Goal: Task Accomplishment & Management: Complete application form

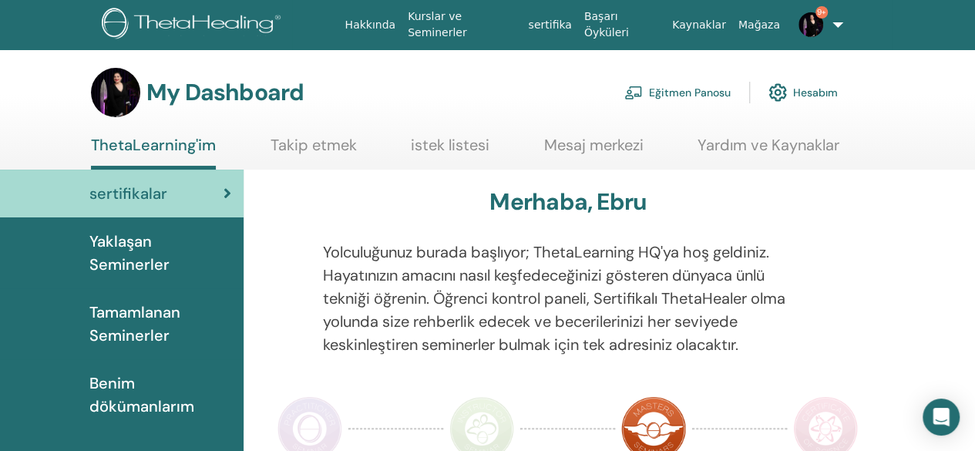
click at [682, 100] on link "Eğitmen Panosu" at bounding box center [677, 93] width 106 height 34
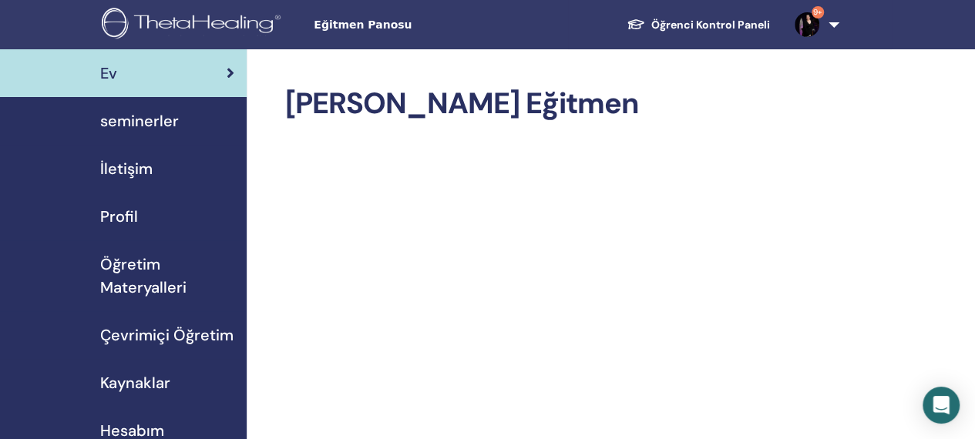
click at [153, 116] on span "seminerler" at bounding box center [139, 120] width 79 height 23
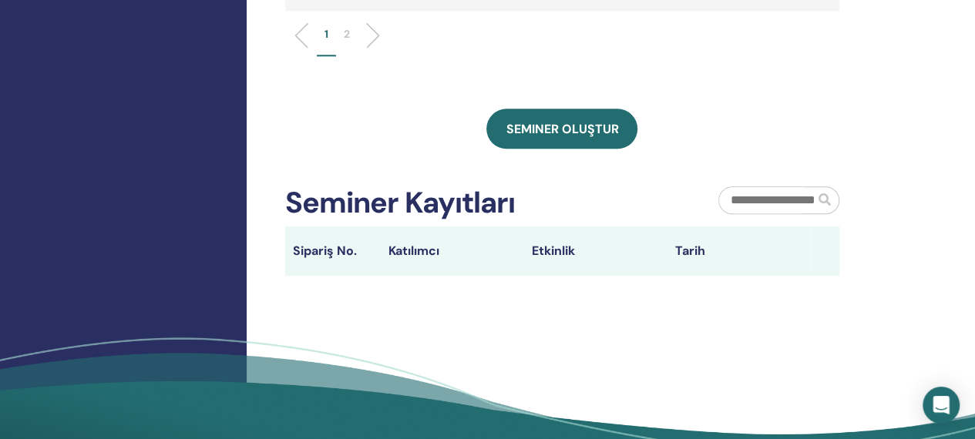
scroll to position [791, 0]
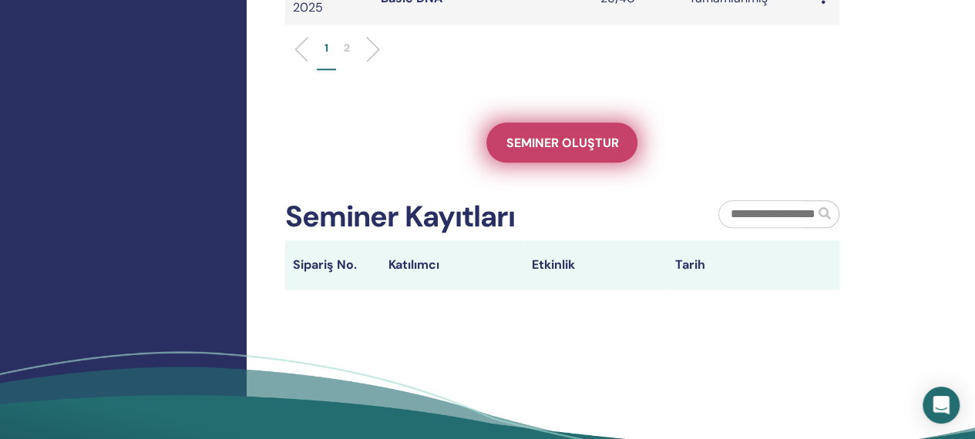
click at [596, 135] on span "Seminer oluştur" at bounding box center [562, 143] width 113 height 16
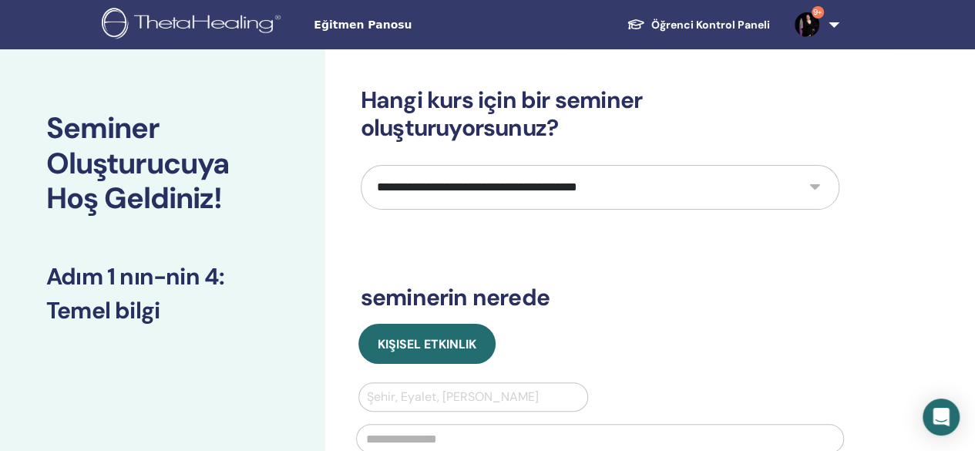
click at [626, 181] on select "**********" at bounding box center [600, 187] width 479 height 45
select select "*"
click at [361, 165] on select "**********" at bounding box center [600, 187] width 479 height 45
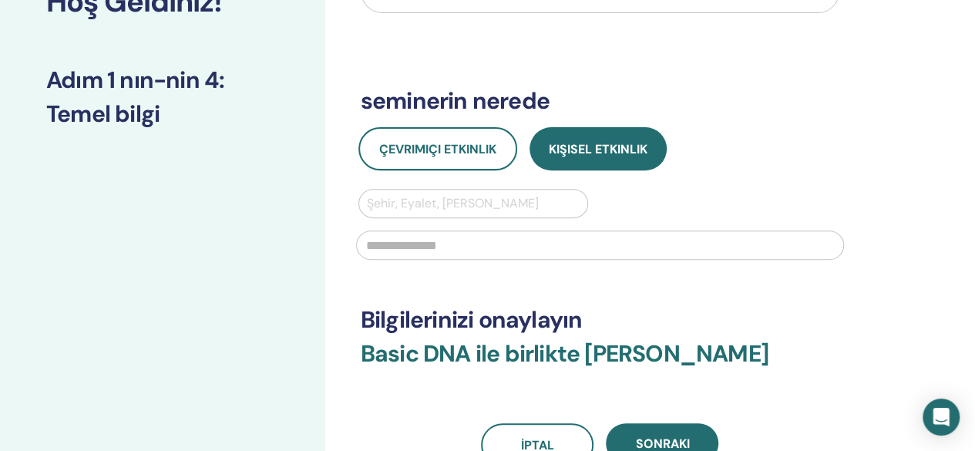
scroll to position [225, 0]
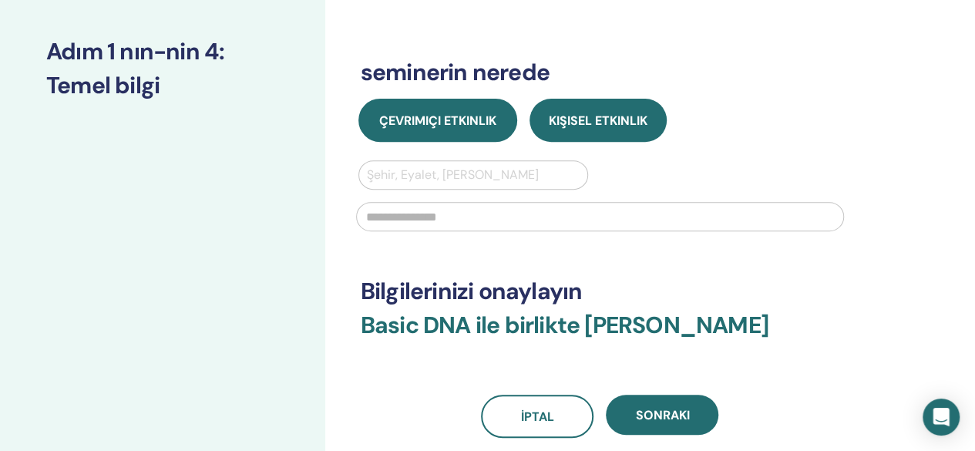
click at [429, 132] on button "Çevrimiçi Etkinlik" at bounding box center [438, 120] width 159 height 43
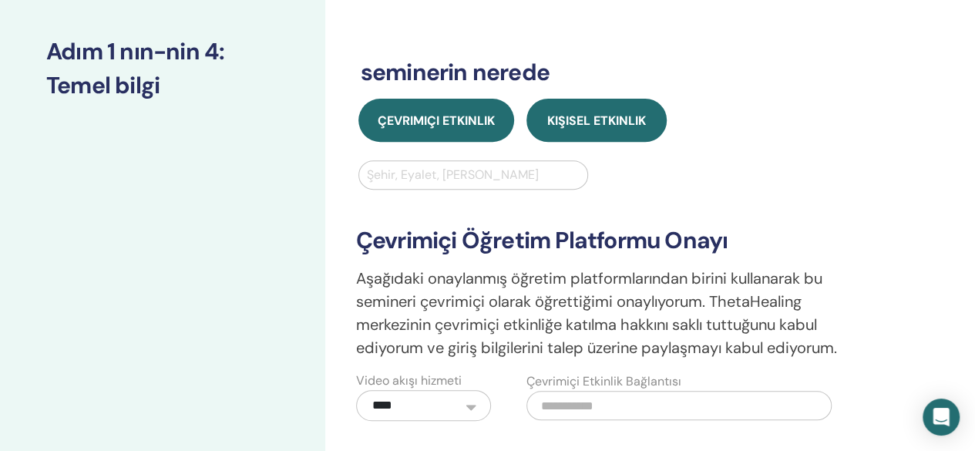
click at [557, 132] on button "Kişisel Etkinlik" at bounding box center [597, 120] width 140 height 43
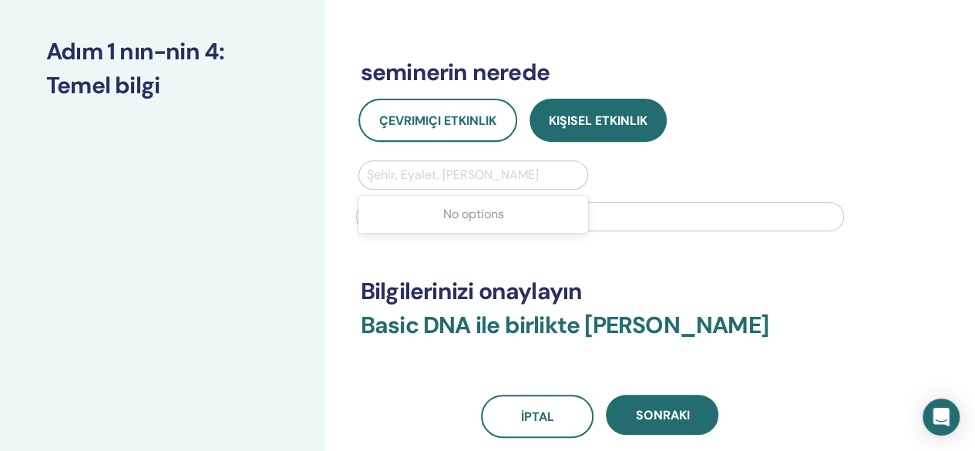
click at [486, 173] on div at bounding box center [474, 175] width 214 height 22
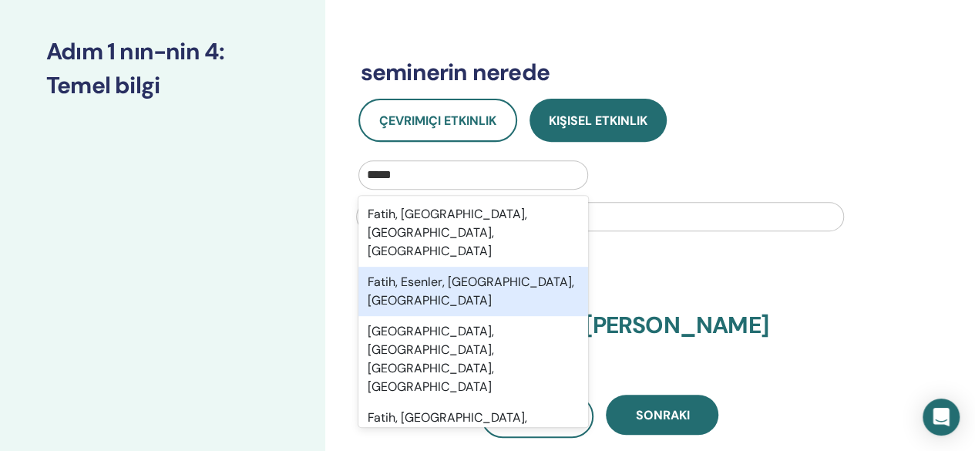
type input "*****"
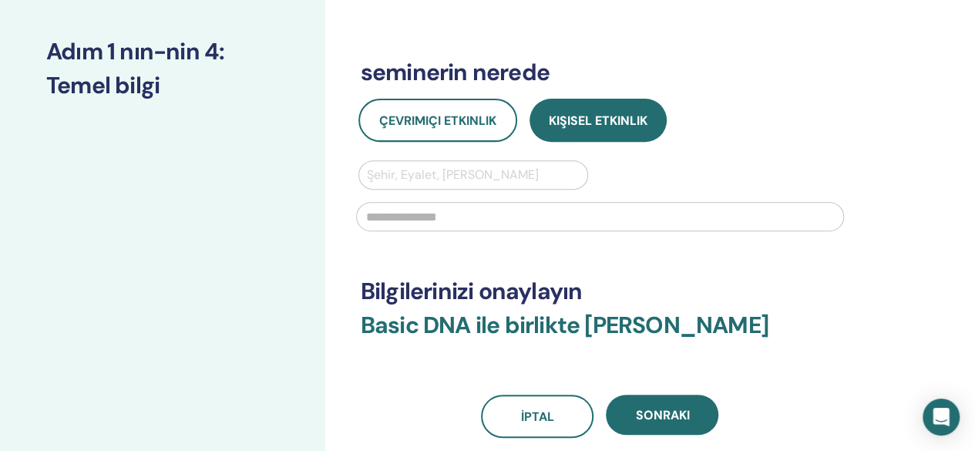
click at [613, 217] on input "text" at bounding box center [600, 216] width 488 height 29
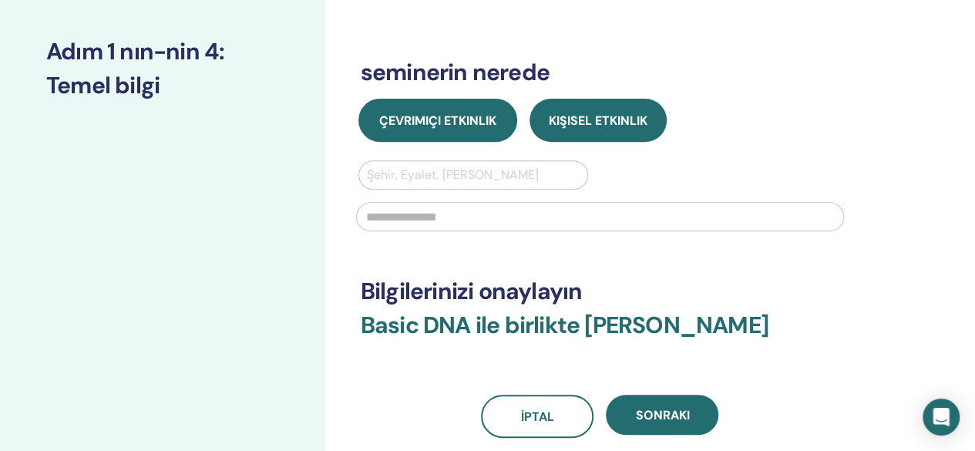
click at [452, 128] on button "Çevrimiçi Etkinlik" at bounding box center [438, 120] width 159 height 43
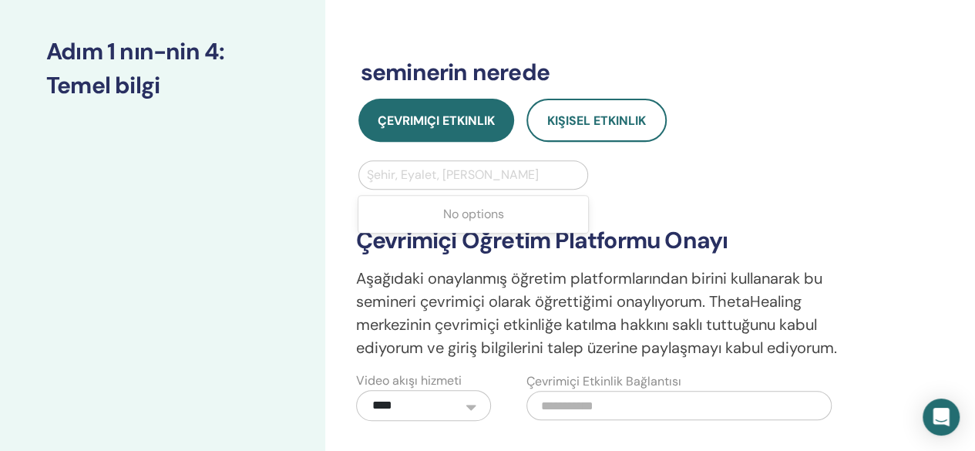
click at [453, 173] on div at bounding box center [474, 175] width 214 height 22
type input "*****"
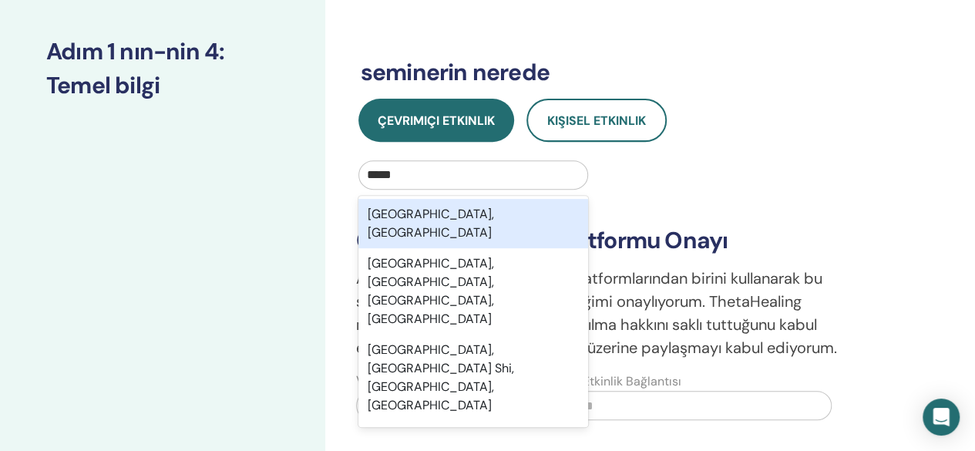
click at [461, 215] on div "Istanbul, TUR" at bounding box center [474, 223] width 231 height 49
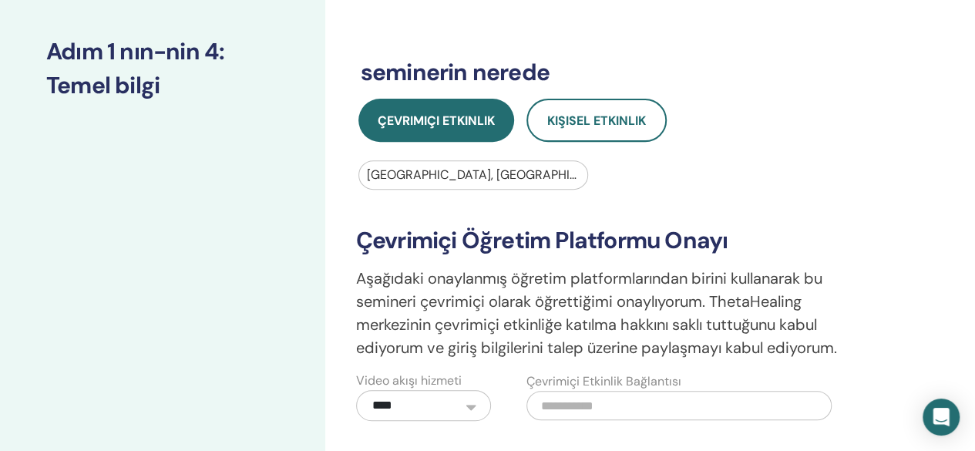
paste input "**********"
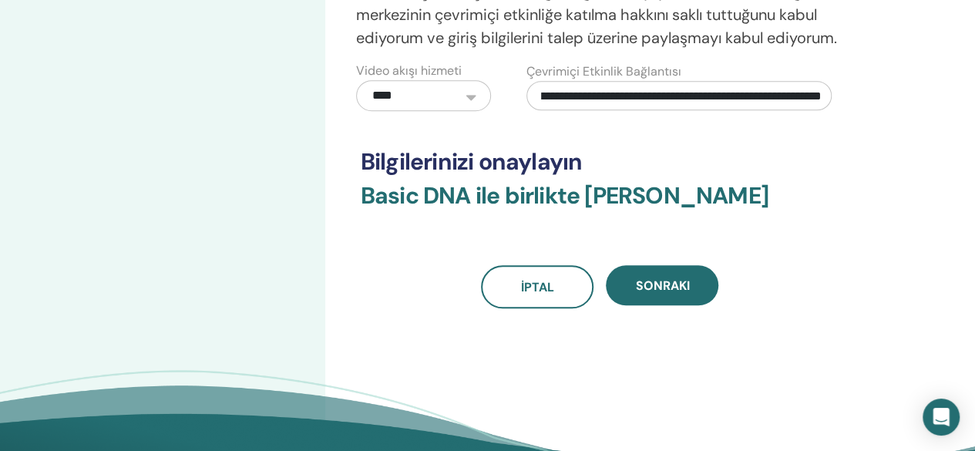
scroll to position [544, 0]
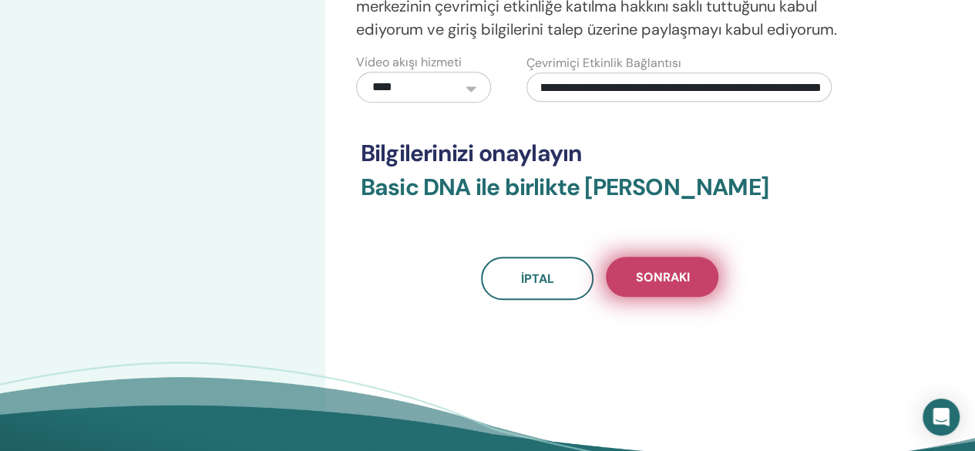
type input "**********"
click at [673, 278] on span "Sonraki" at bounding box center [662, 277] width 54 height 16
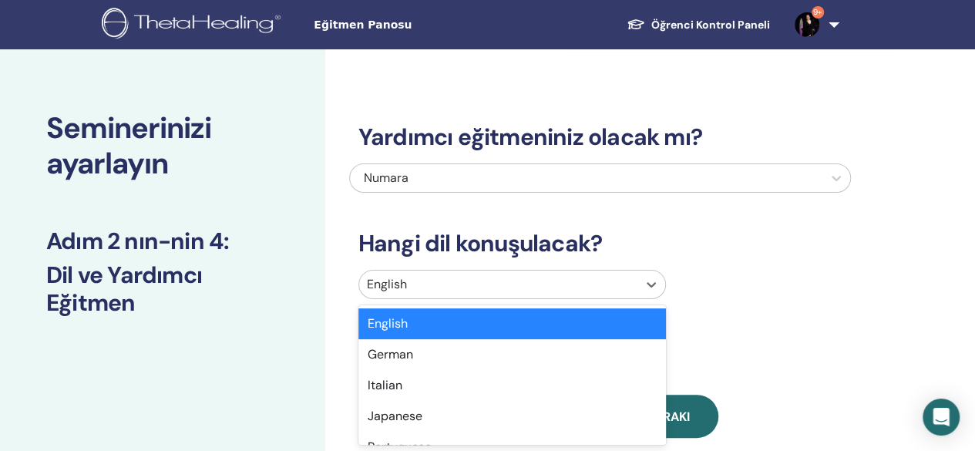
click at [478, 284] on div at bounding box center [498, 285] width 263 height 22
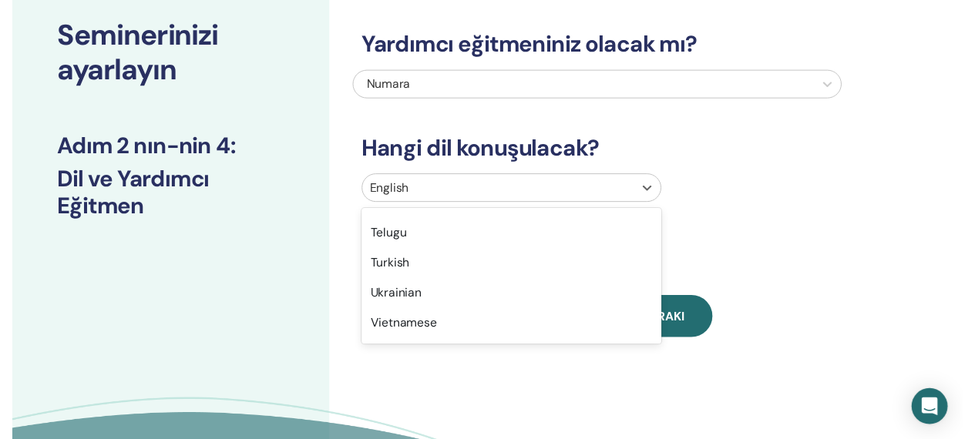
scroll to position [1298, 0]
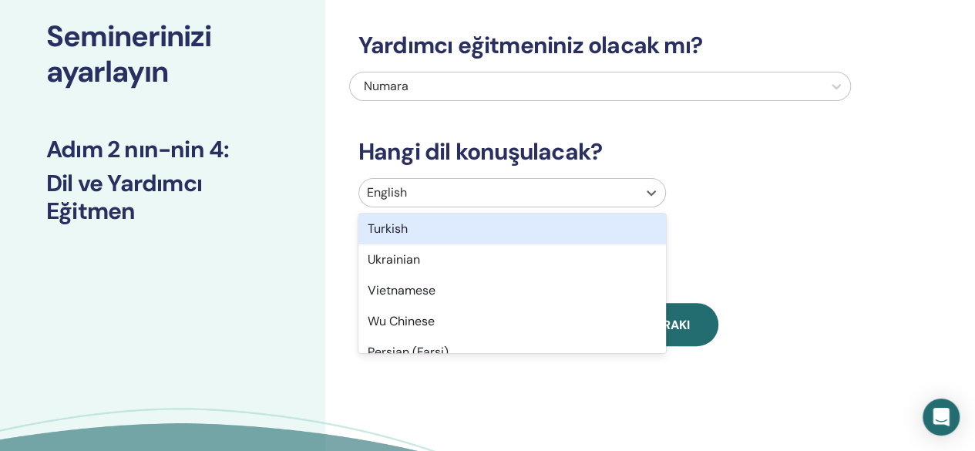
click at [580, 231] on div "Turkish" at bounding box center [513, 229] width 308 height 31
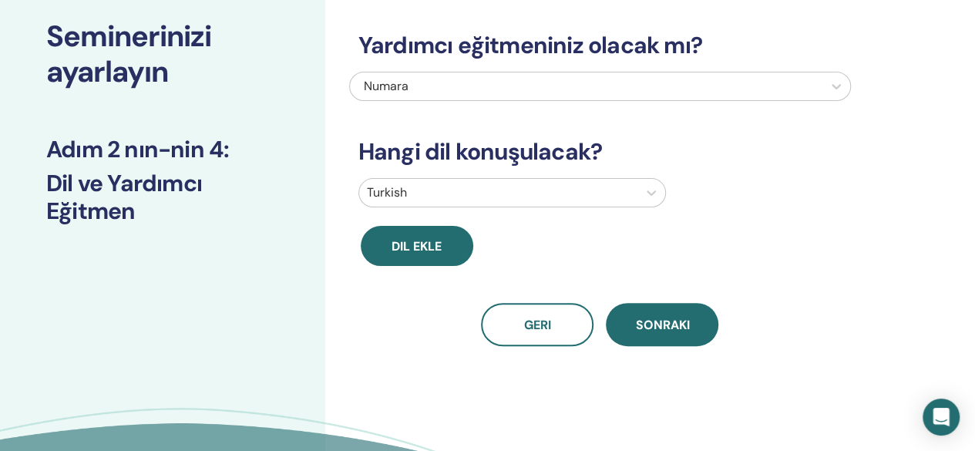
click at [580, 231] on div "Dil ekle" at bounding box center [474, 246] width 251 height 40
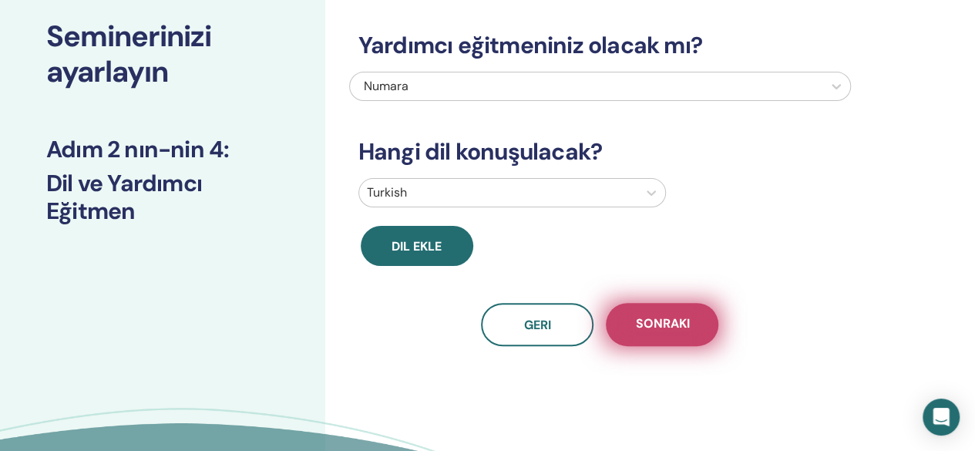
click at [655, 321] on span "Sonraki" at bounding box center [662, 324] width 54 height 19
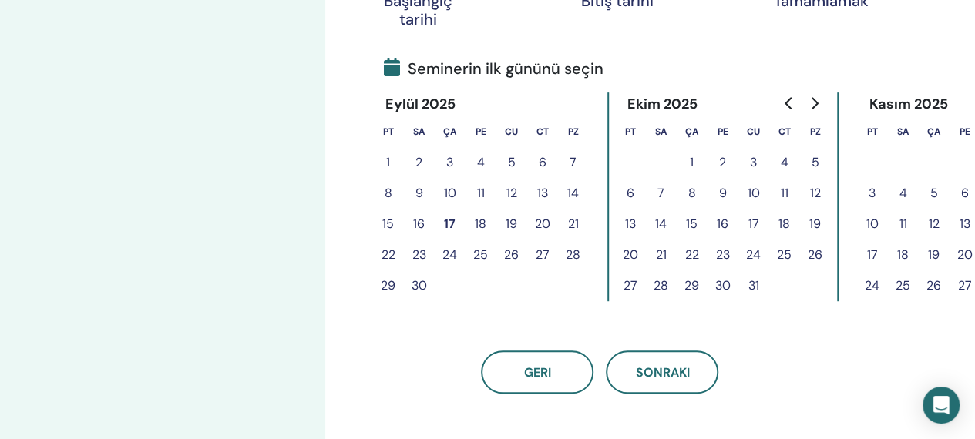
scroll to position [347, 0]
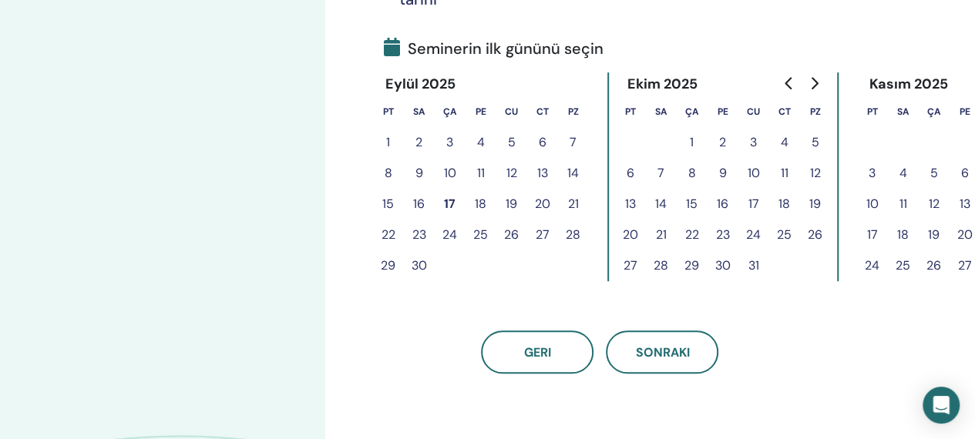
click at [450, 204] on button "17" at bounding box center [450, 204] width 31 height 31
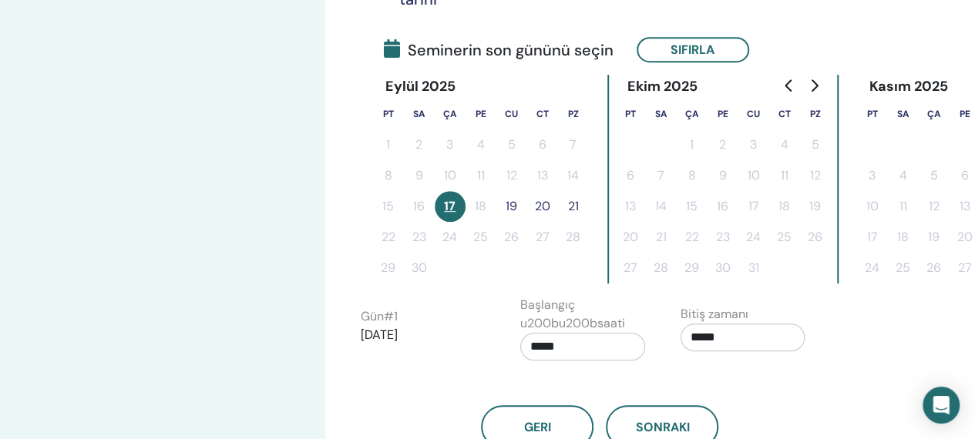
click at [540, 208] on button "20" at bounding box center [542, 206] width 31 height 31
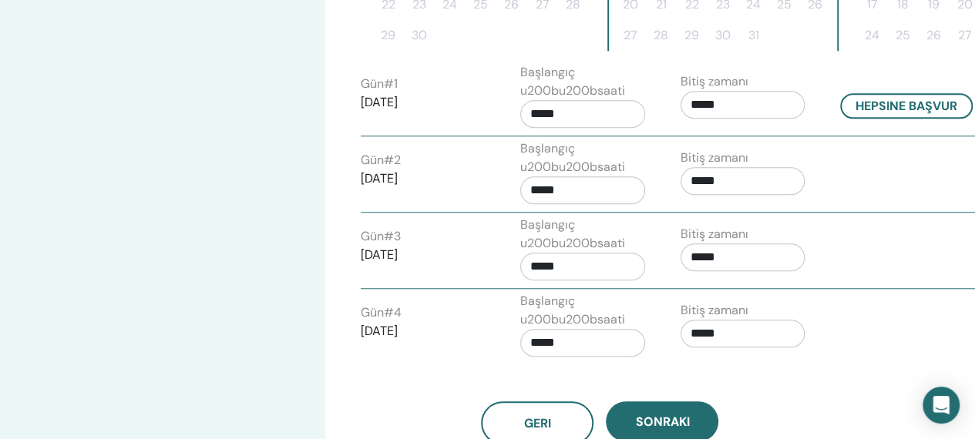
scroll to position [611, 0]
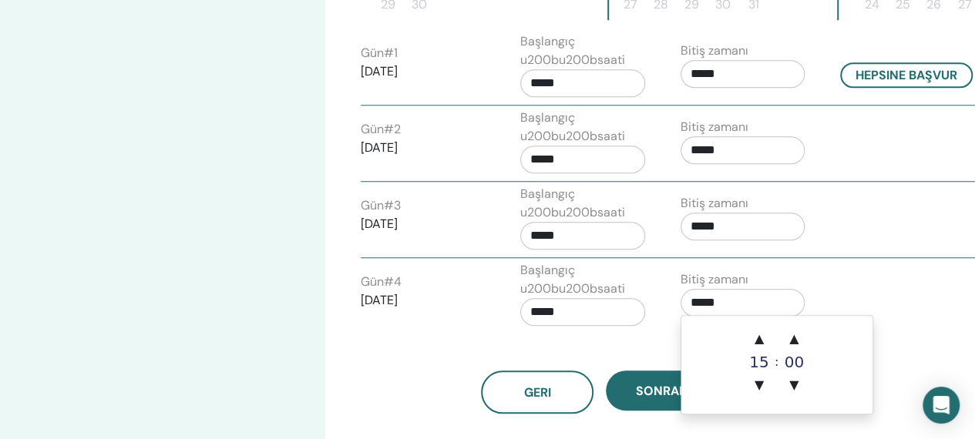
click at [715, 297] on input "*****" at bounding box center [743, 303] width 125 height 28
click at [752, 335] on span "▲" at bounding box center [759, 339] width 31 height 31
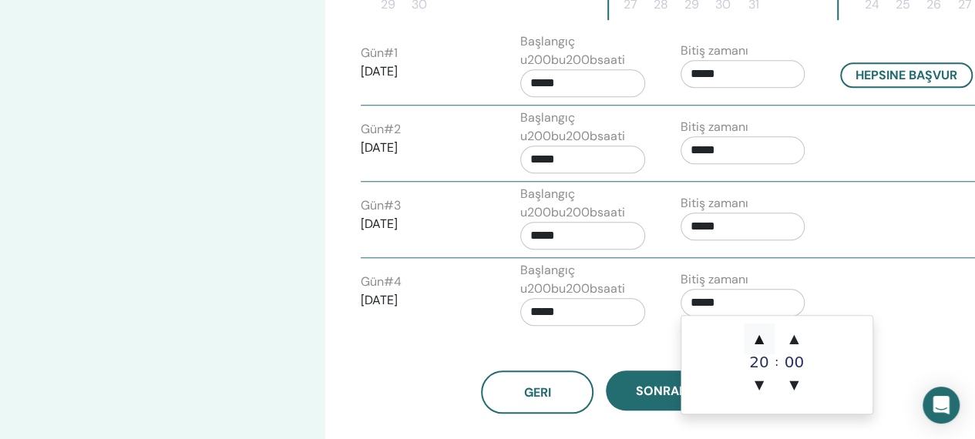
click at [752, 335] on span "▲" at bounding box center [759, 339] width 31 height 31
type input "*****"
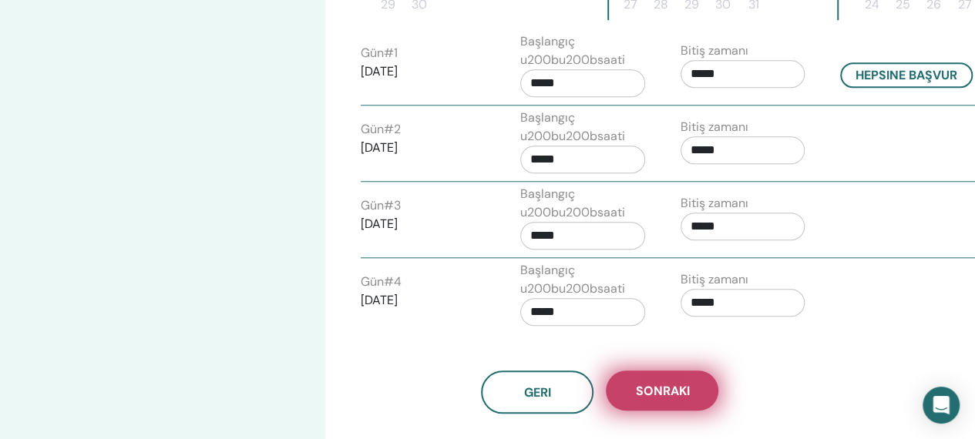
click at [629, 382] on button "Sonraki" at bounding box center [662, 391] width 113 height 40
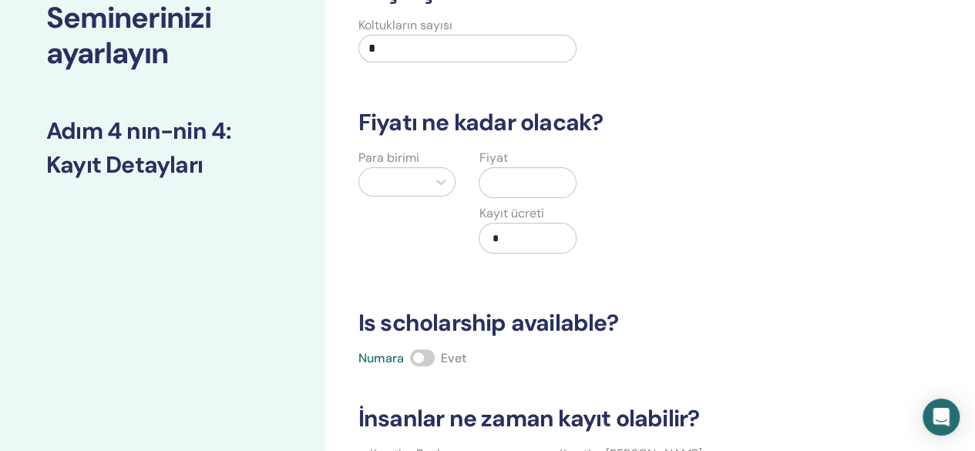
scroll to position [0, 0]
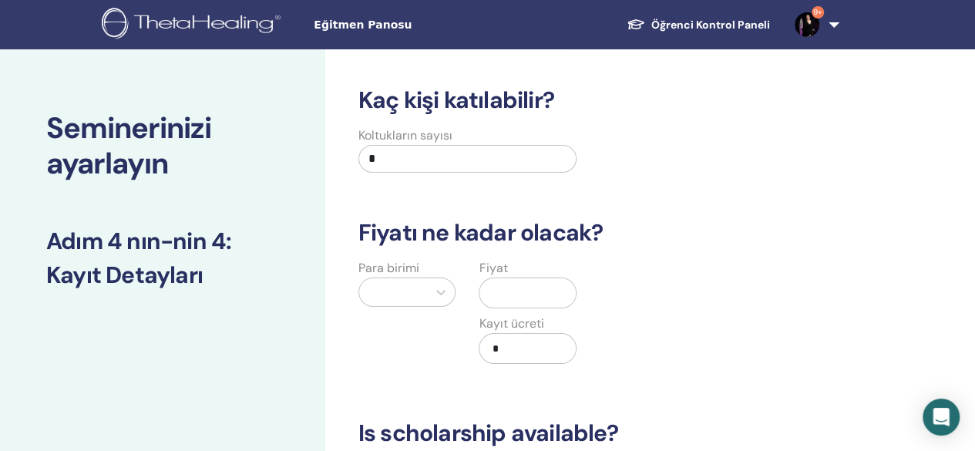
click at [539, 153] on input "*" at bounding box center [468, 159] width 219 height 28
type input "**"
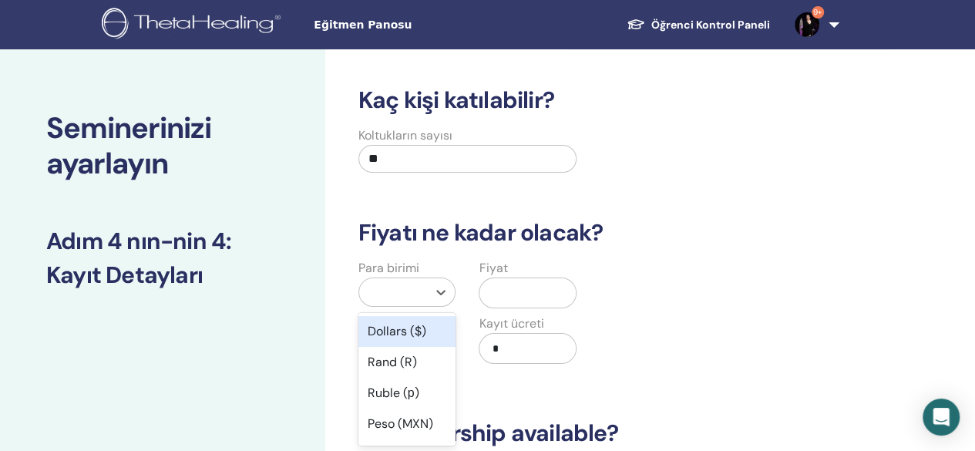
click at [405, 287] on div at bounding box center [393, 292] width 53 height 22
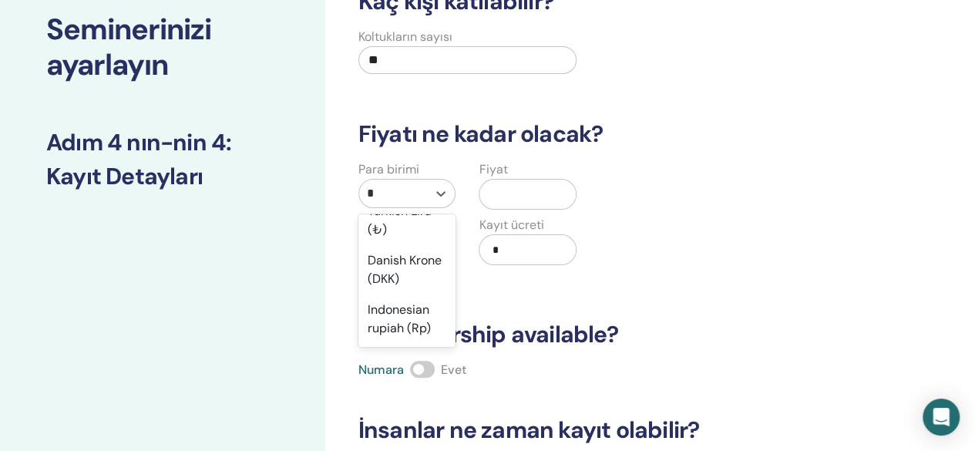
scroll to position [176, 0]
type input "**"
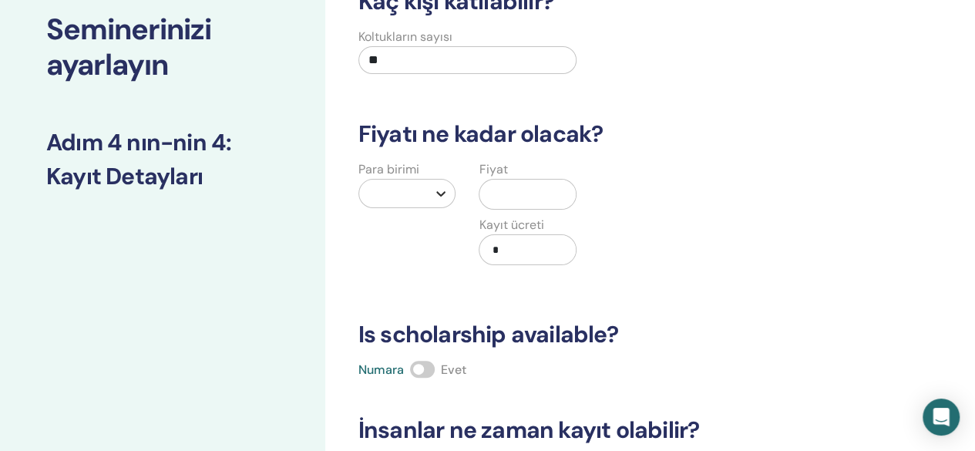
click at [444, 196] on icon at bounding box center [440, 193] width 15 height 15
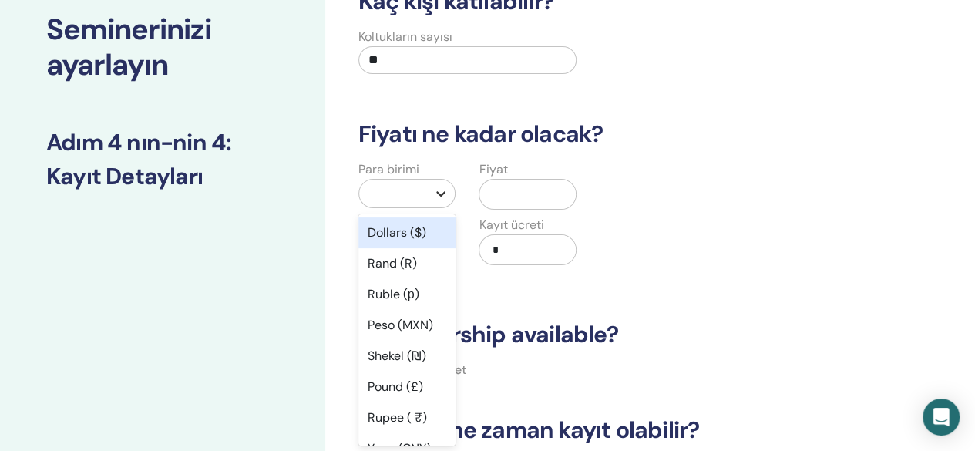
click at [438, 187] on icon at bounding box center [440, 193] width 15 height 15
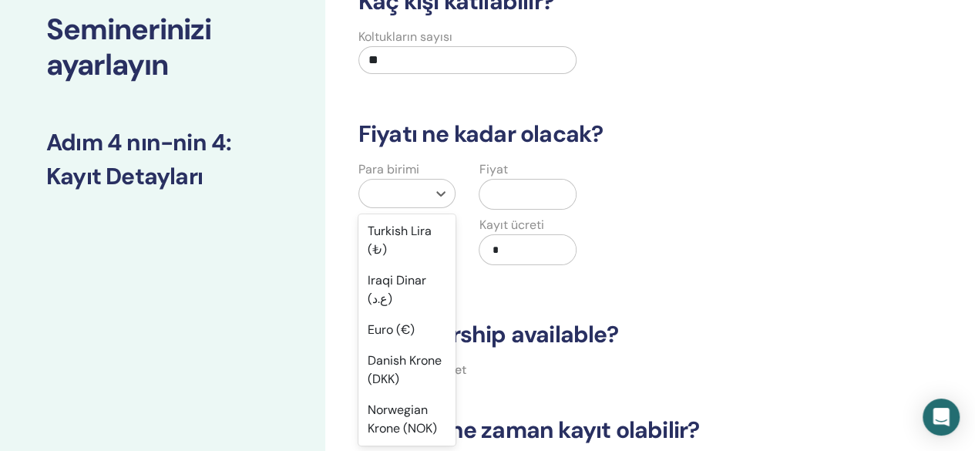
scroll to position [1455, 0]
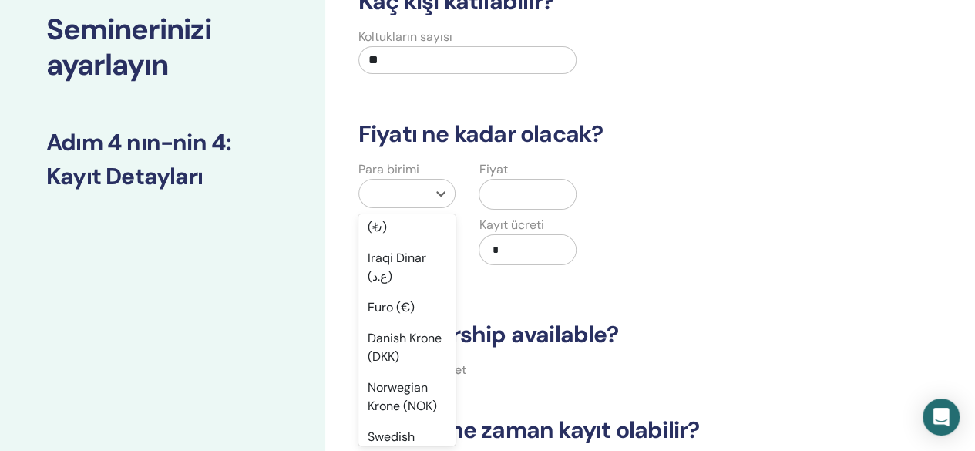
click at [413, 194] on div "Türk Lirası (₺)" at bounding box center [408, 168] width 98 height 49
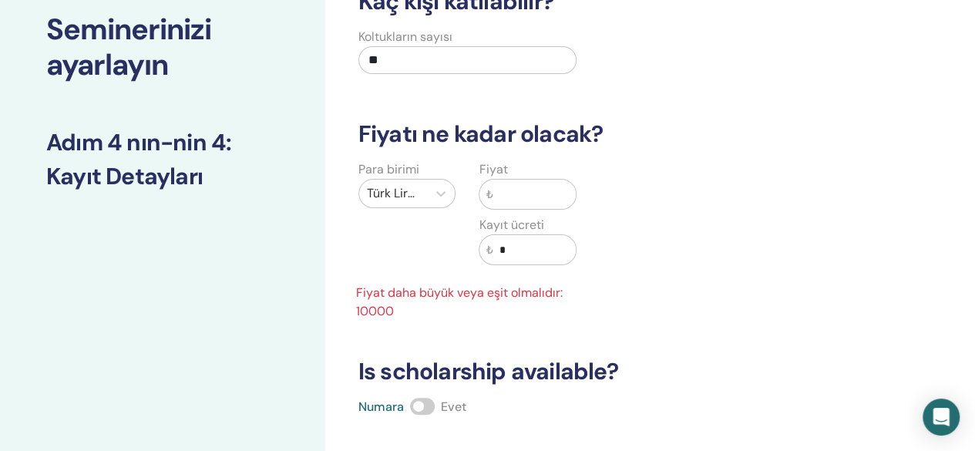
click at [531, 195] on input "text" at bounding box center [534, 194] width 83 height 29
type input "*"
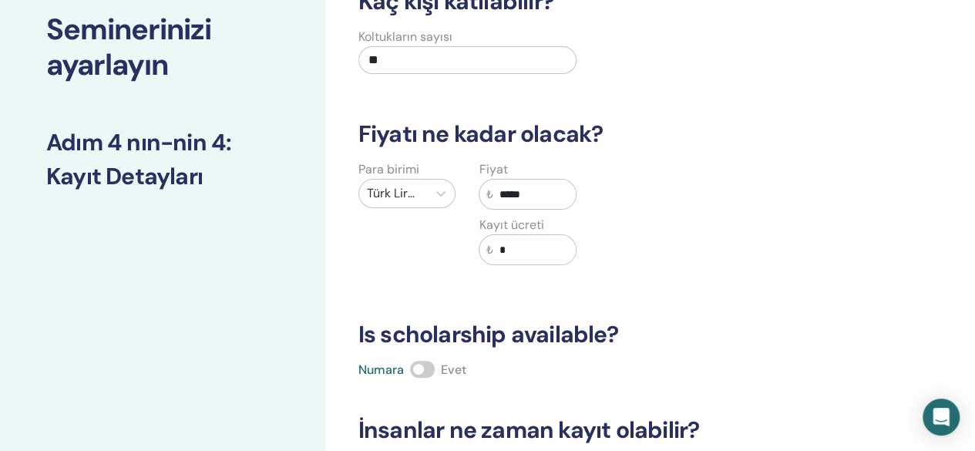
type input "*****"
click at [426, 372] on span at bounding box center [422, 369] width 25 height 17
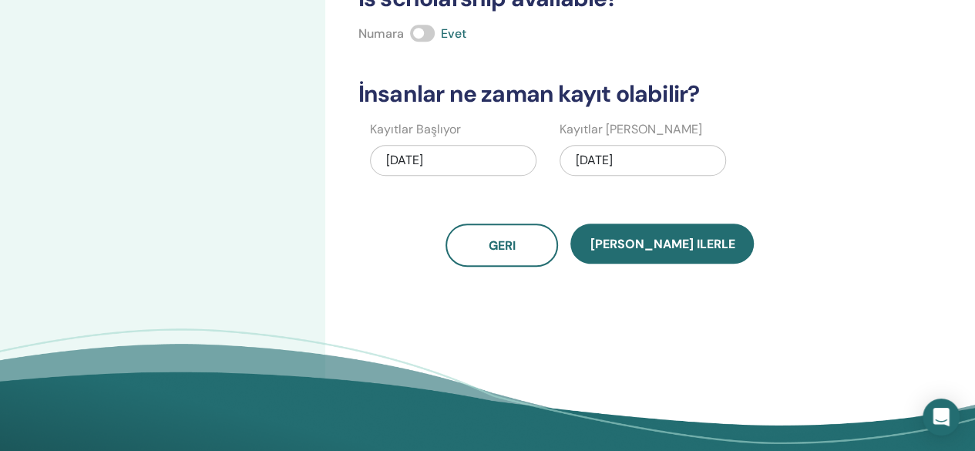
scroll to position [444, 0]
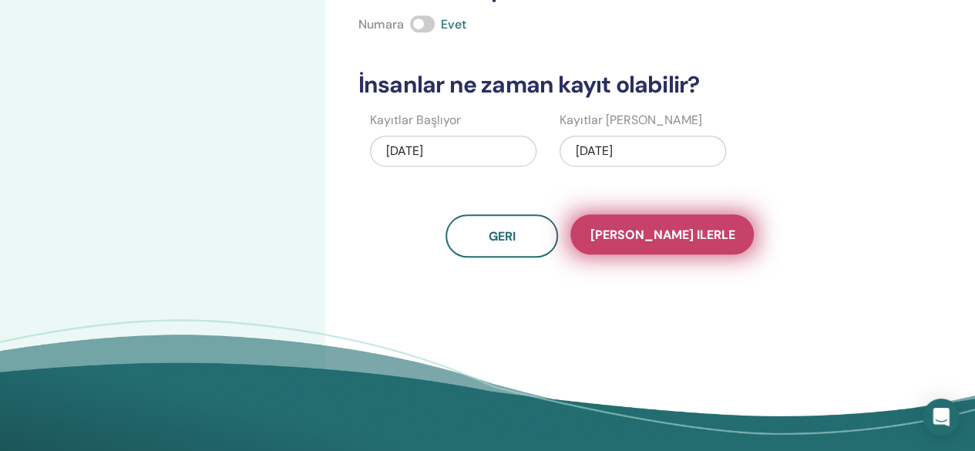
click at [680, 243] on button "Kaydet ilerle" at bounding box center [662, 234] width 183 height 40
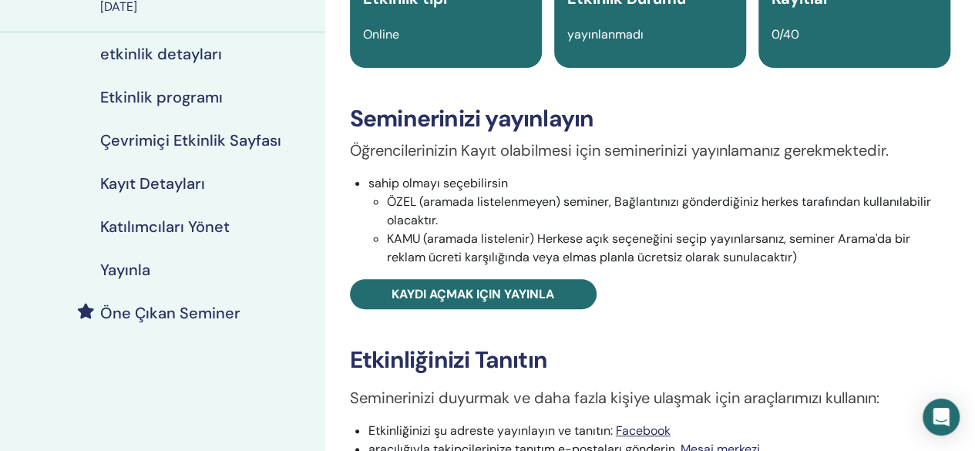
scroll to position [173, 0]
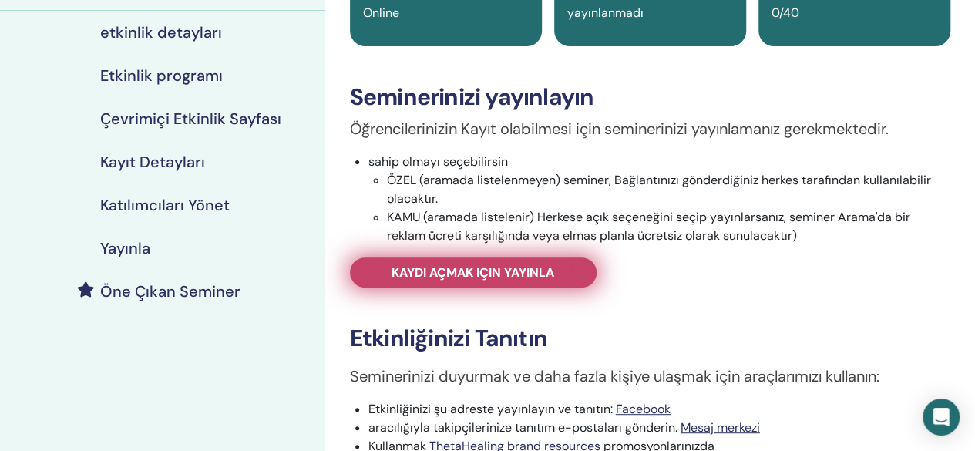
click at [470, 269] on span "Kaydı açmak için yayınla" at bounding box center [473, 272] width 163 height 16
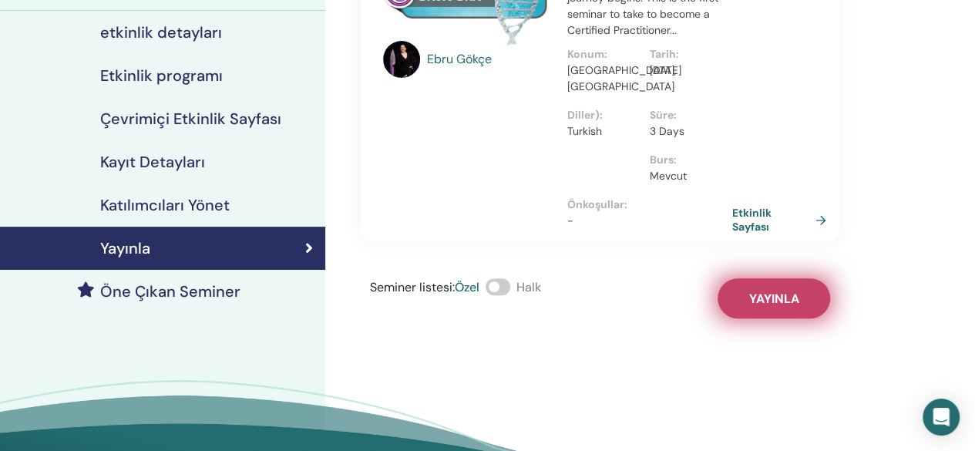
click at [755, 289] on button "Yayınla" at bounding box center [774, 298] width 113 height 40
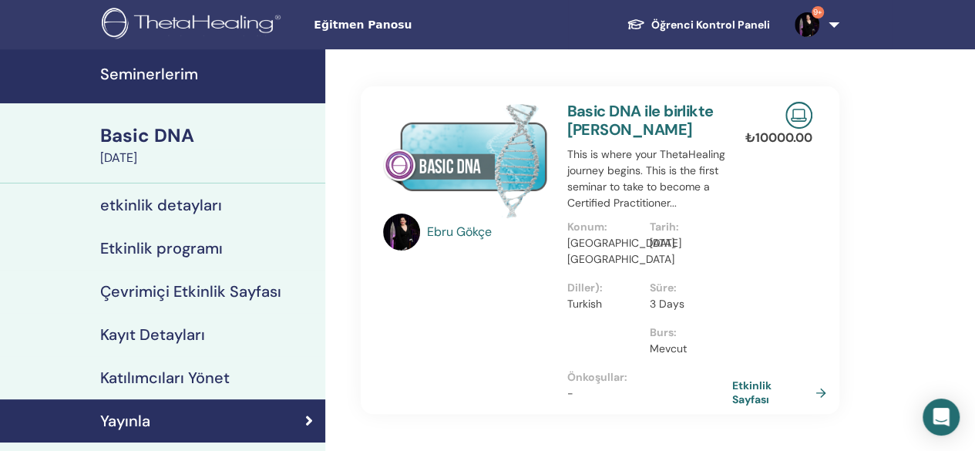
click at [150, 209] on h4 "etkinlik detayları" at bounding box center [161, 205] width 122 height 19
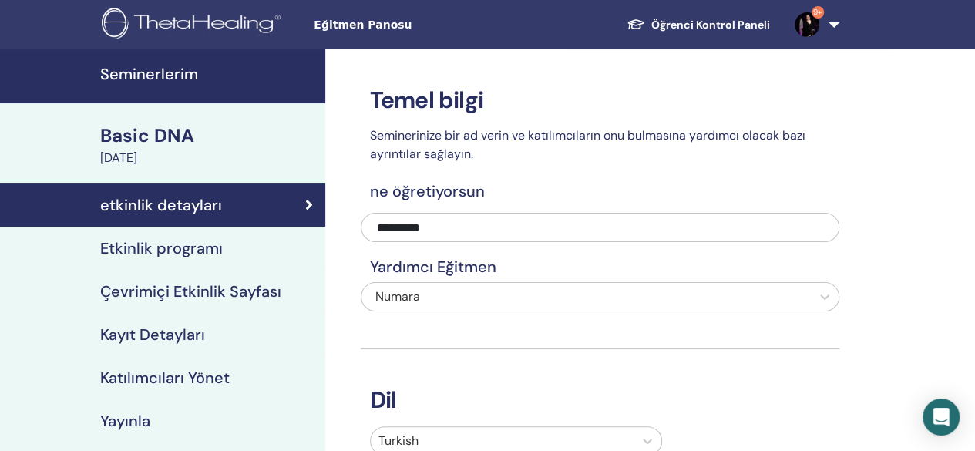
click at [177, 133] on div "Basic DNA" at bounding box center [208, 136] width 216 height 26
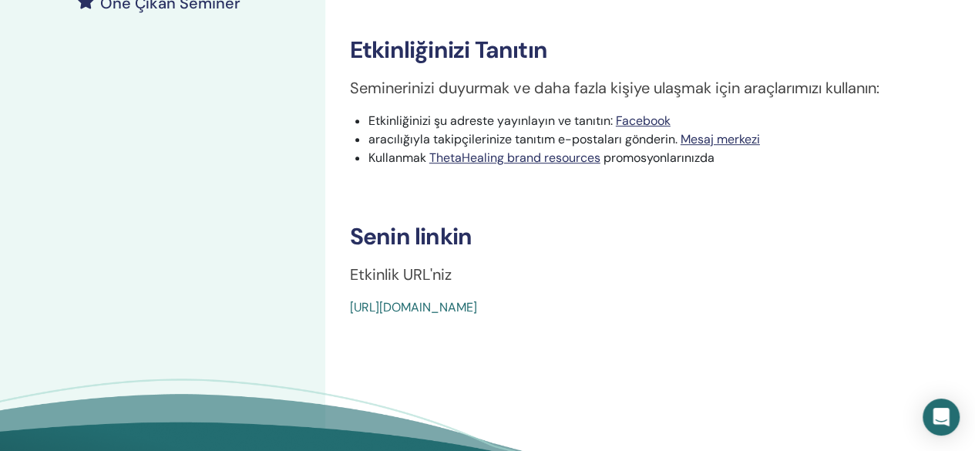
scroll to position [463, 0]
